Goal: Find specific page/section: Find specific page/section

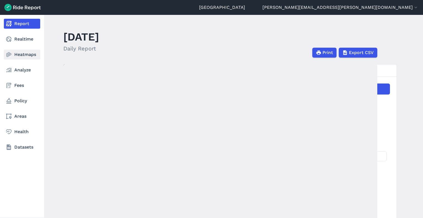
click at [22, 54] on link "Heatmaps" at bounding box center [22, 55] width 36 height 10
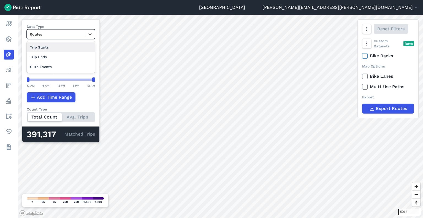
click at [49, 33] on div at bounding box center [56, 34] width 53 height 6
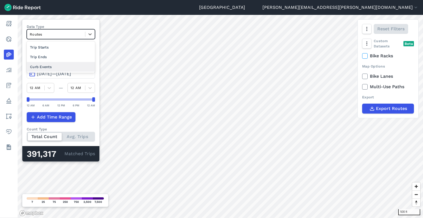
click at [45, 66] on div "Curb Events" at bounding box center [61, 67] width 68 height 10
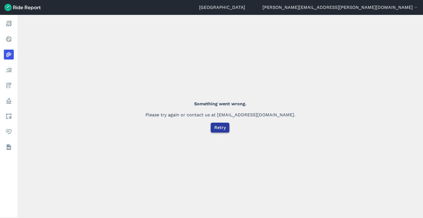
click at [224, 132] on button "Retry" at bounding box center [220, 128] width 19 height 10
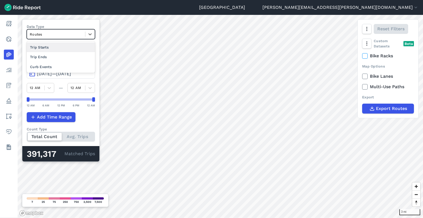
click at [64, 33] on div at bounding box center [56, 34] width 53 height 6
click at [52, 68] on div "Curb Events" at bounding box center [61, 67] width 68 height 10
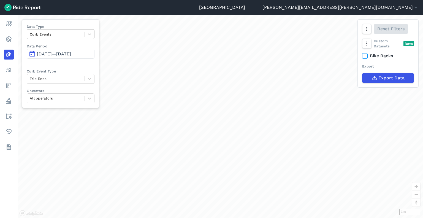
click at [59, 32] on div at bounding box center [56, 34] width 52 height 6
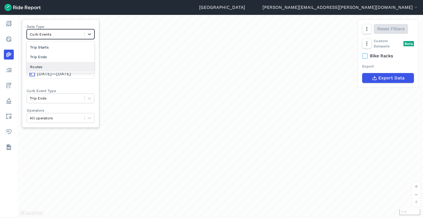
click at [42, 64] on div "Routes" at bounding box center [61, 67] width 68 height 10
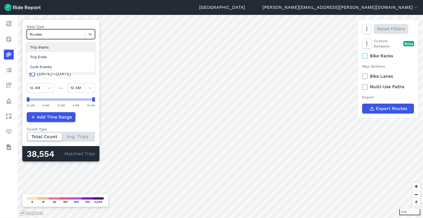
click at [54, 35] on div at bounding box center [56, 34] width 53 height 6
click at [42, 68] on div "Curb Events" at bounding box center [61, 67] width 68 height 10
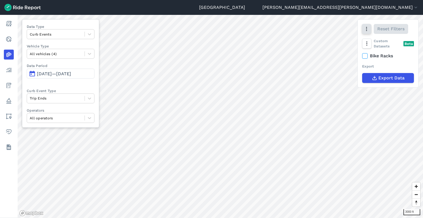
click at [368, 29] on icon "button" at bounding box center [367, 29] width 6 height 6
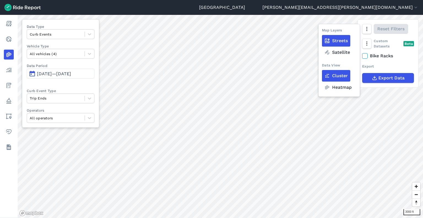
click at [341, 89] on label "Heatmap" at bounding box center [338, 87] width 32 height 12
click at [322, 31] on input "Heatmap" at bounding box center [322, 30] width 0 height 4
